Goal: Navigation & Orientation: Find specific page/section

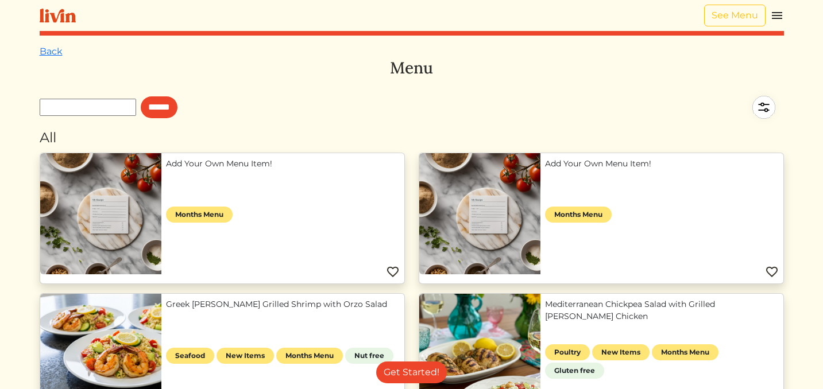
click at [61, 21] on img at bounding box center [58, 16] width 36 height 14
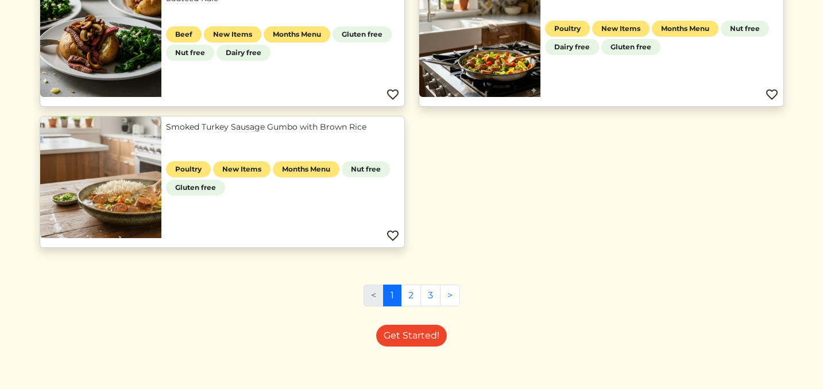
scroll to position [751, 0]
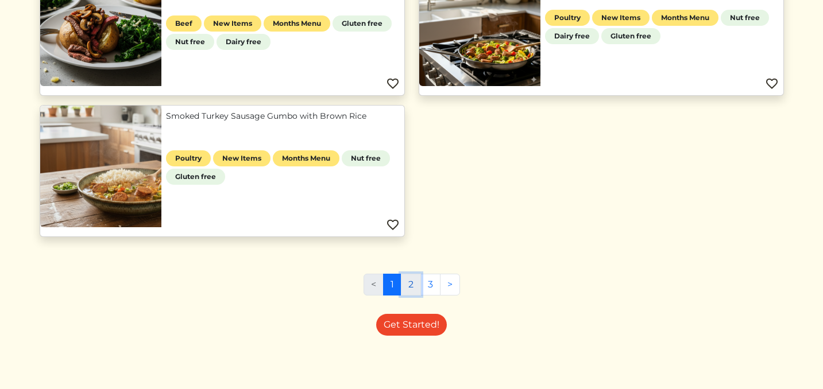
click at [411, 284] on link "2" at bounding box center [411, 285] width 20 height 22
